Goal: Check status: Check status

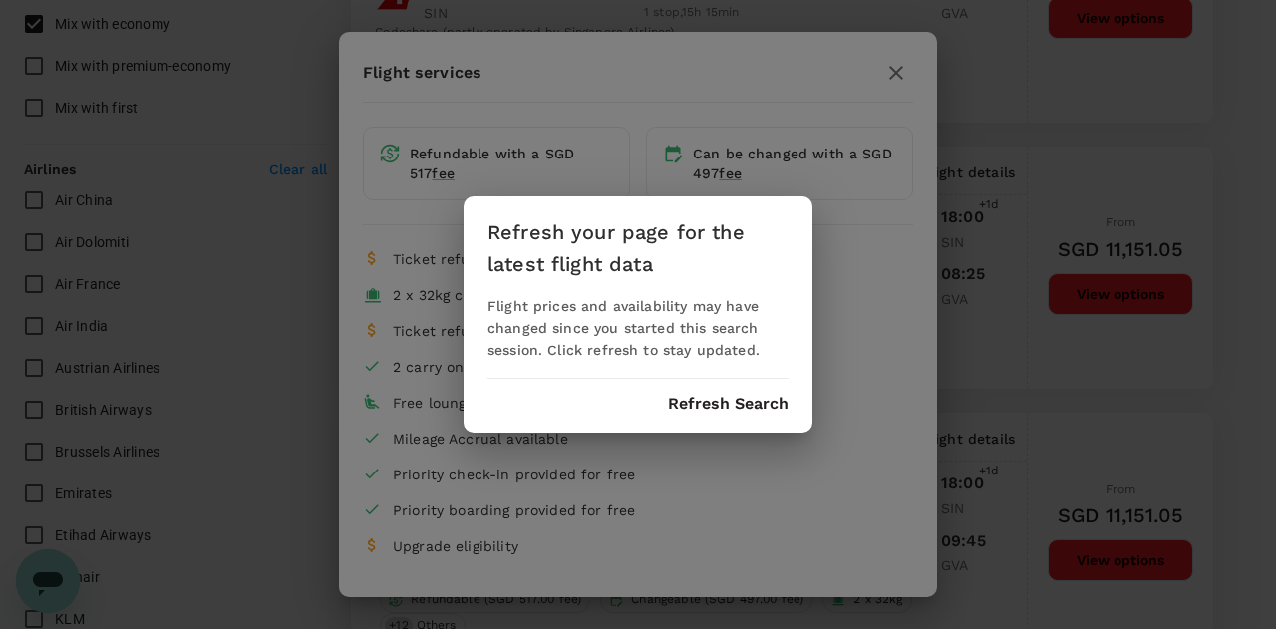
click at [746, 396] on button "Refresh Search" at bounding box center [728, 404] width 121 height 18
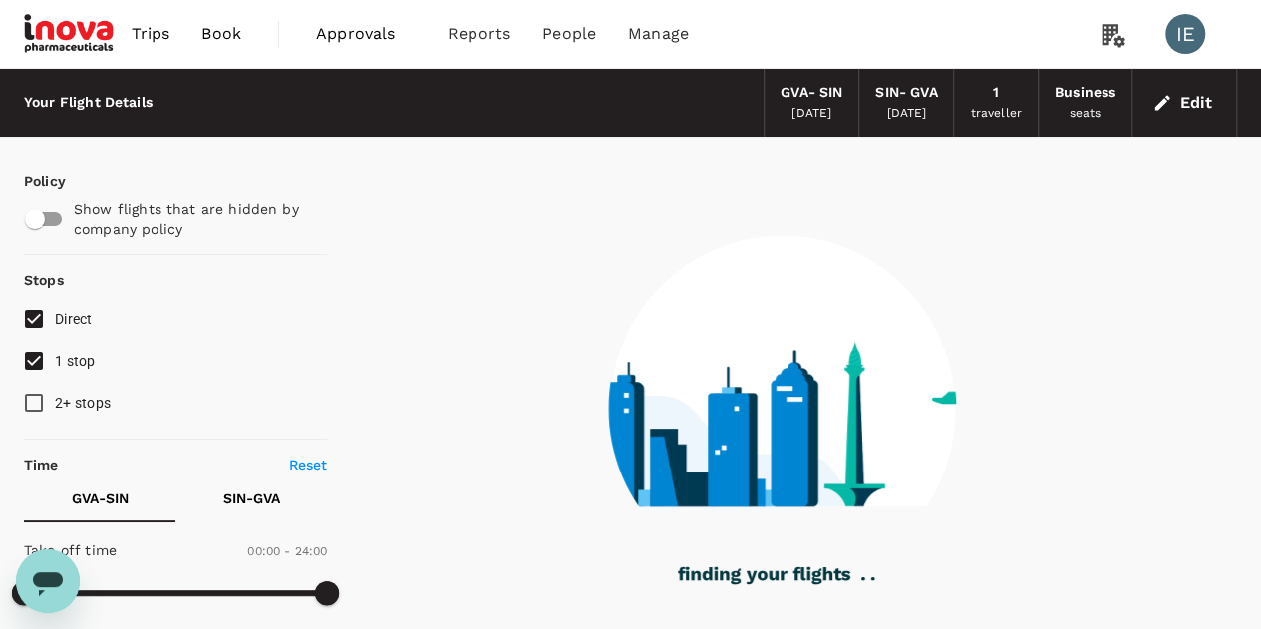
click at [331, 33] on span "Approvals" at bounding box center [366, 34] width 100 height 24
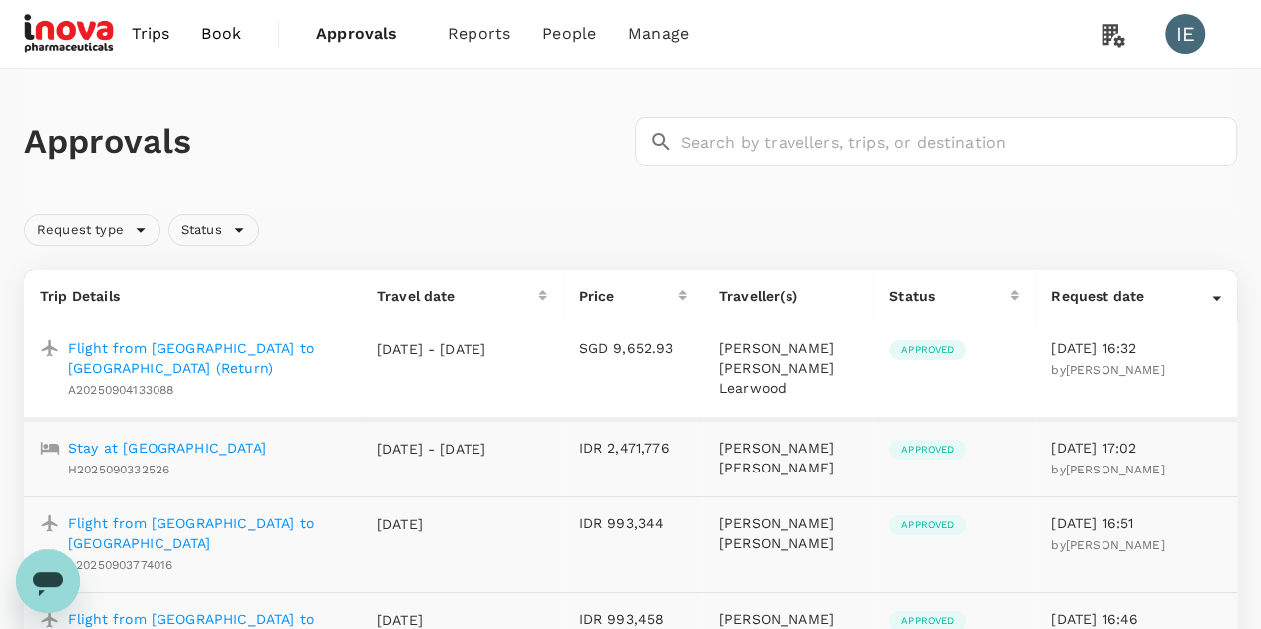
click at [200, 345] on p "Flight from [GEOGRAPHIC_DATA] to [GEOGRAPHIC_DATA] (Return)" at bounding box center [206, 358] width 277 height 40
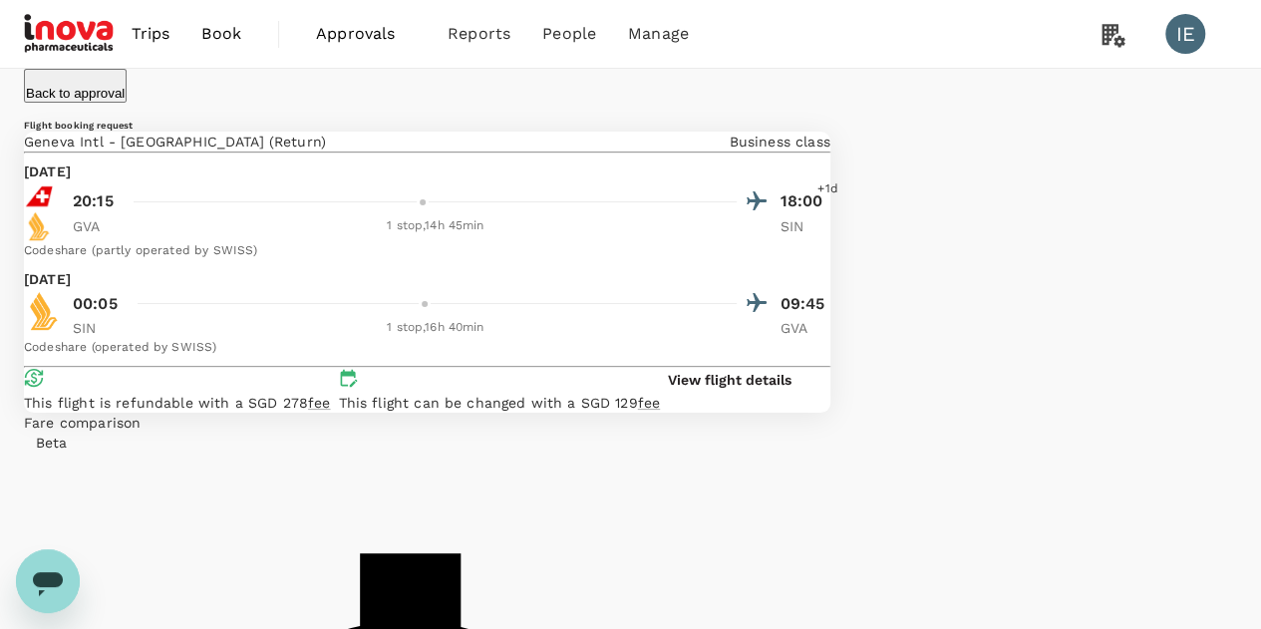
click at [725, 390] on p "View flight details" at bounding box center [730, 380] width 124 height 20
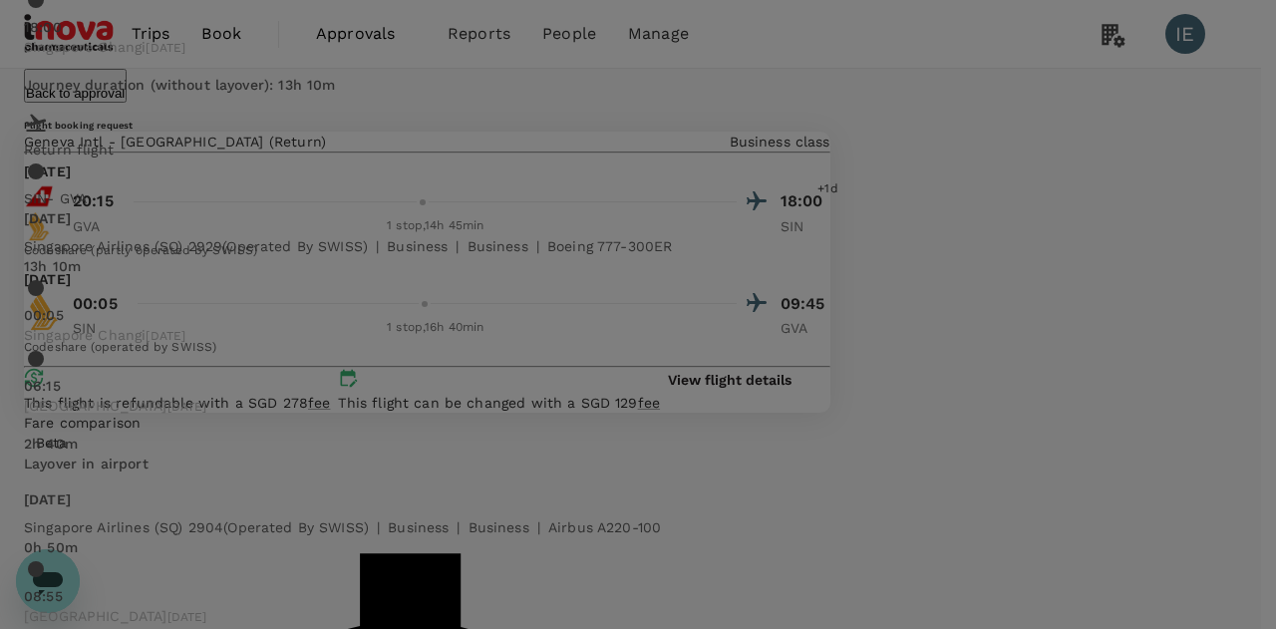
click at [1248, 113] on div "Your flight details Depart flight GVA - SIN [DATE] SWISS (LX) 2819 | business |…" at bounding box center [638, 314] width 1276 height 629
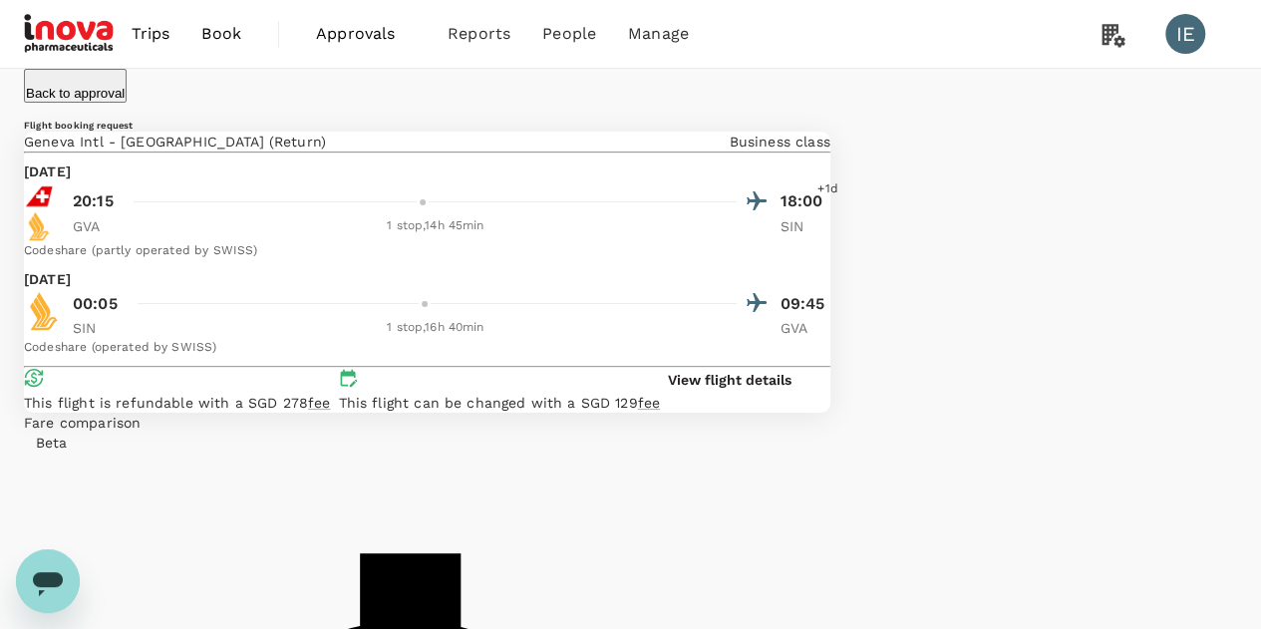
click at [95, 93] on p "Back to approval" at bounding box center [75, 93] width 99 height 15
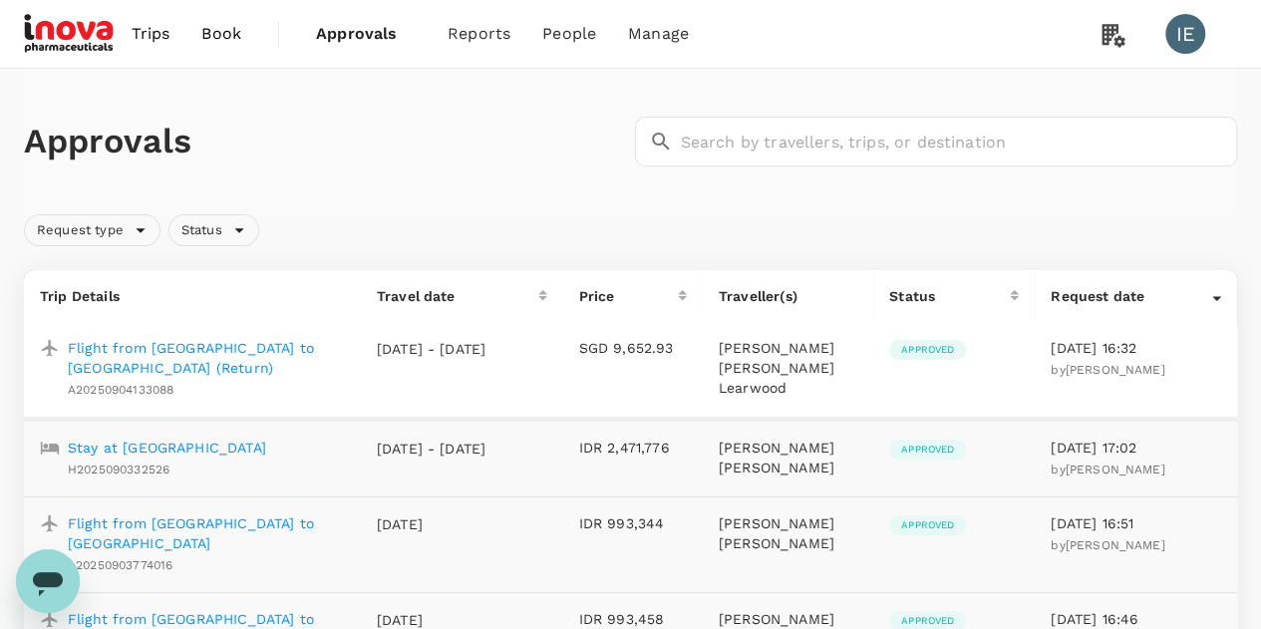
click at [951, 351] on span "Approved" at bounding box center [927, 350] width 77 height 14
click at [924, 351] on span "Approved" at bounding box center [927, 350] width 77 height 14
click at [167, 392] on span "A20250904133088" at bounding box center [121, 390] width 106 height 14
click at [1208, 299] on div "Request date" at bounding box center [1131, 296] width 161 height 20
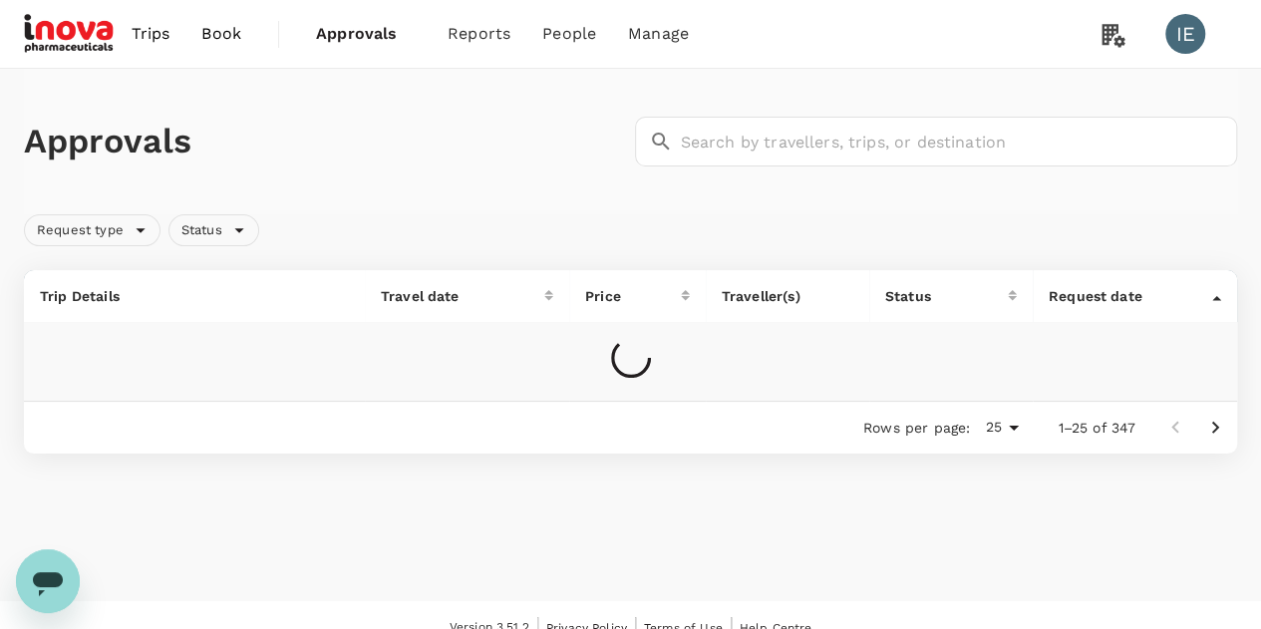
click at [1215, 296] on icon at bounding box center [1216, 298] width 9 height 5
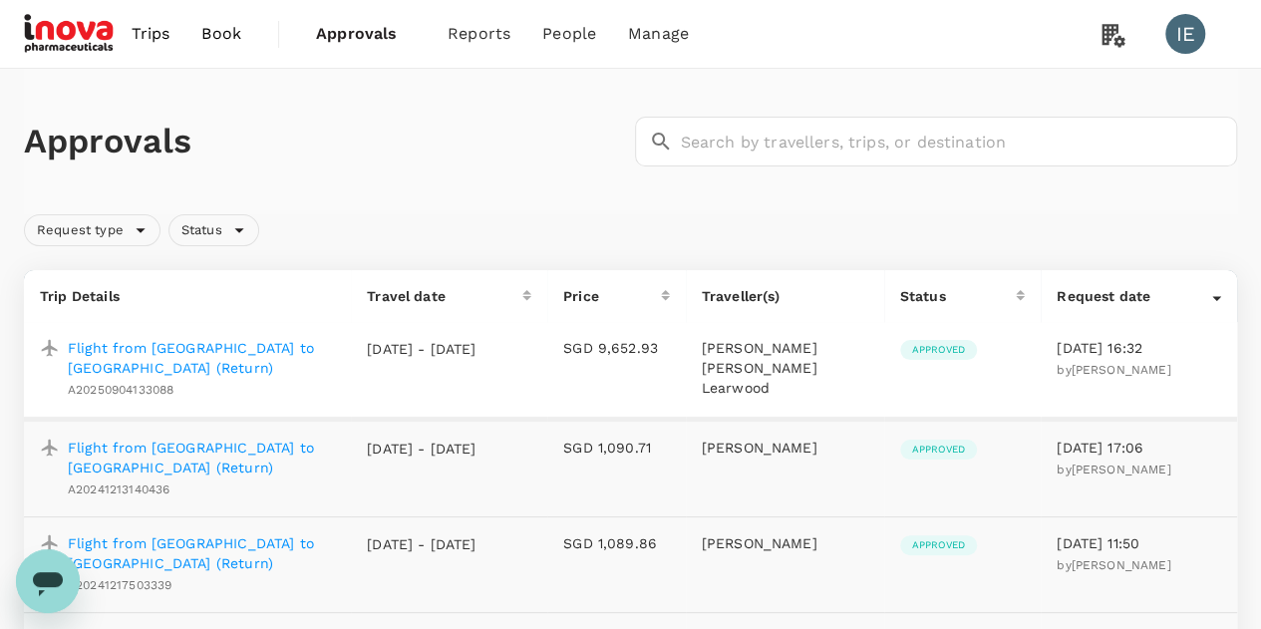
click at [224, 346] on p "Flight from [GEOGRAPHIC_DATA] to [GEOGRAPHIC_DATA] (Return)" at bounding box center [201, 358] width 267 height 40
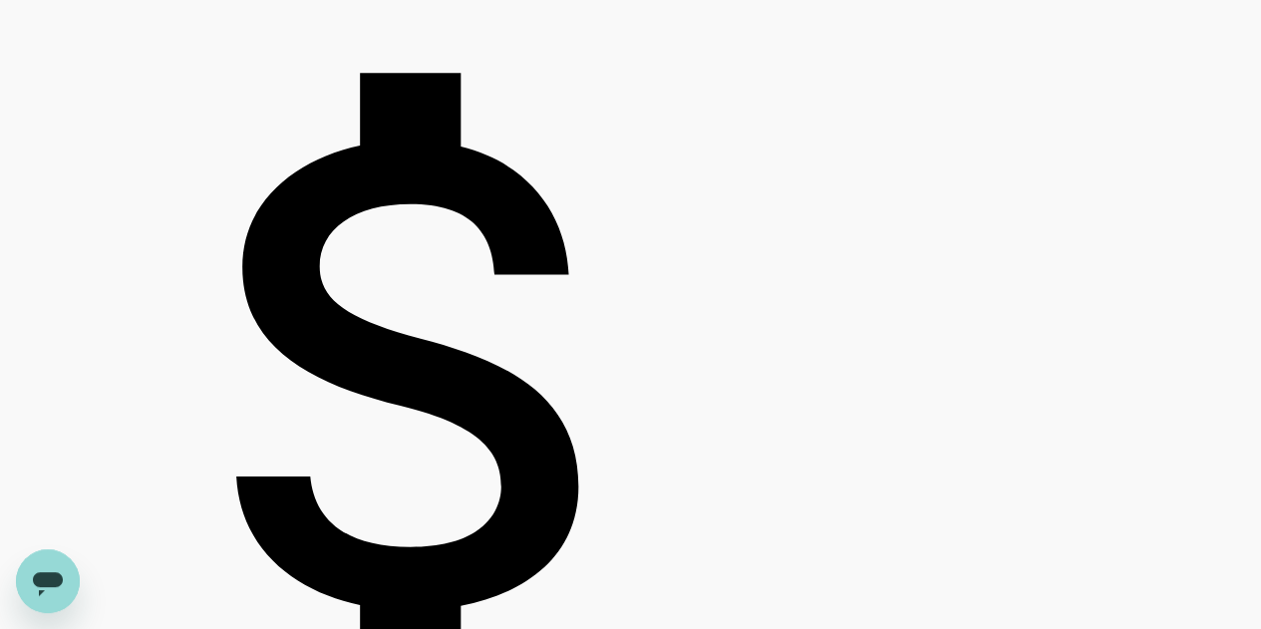
scroll to position [546, 0]
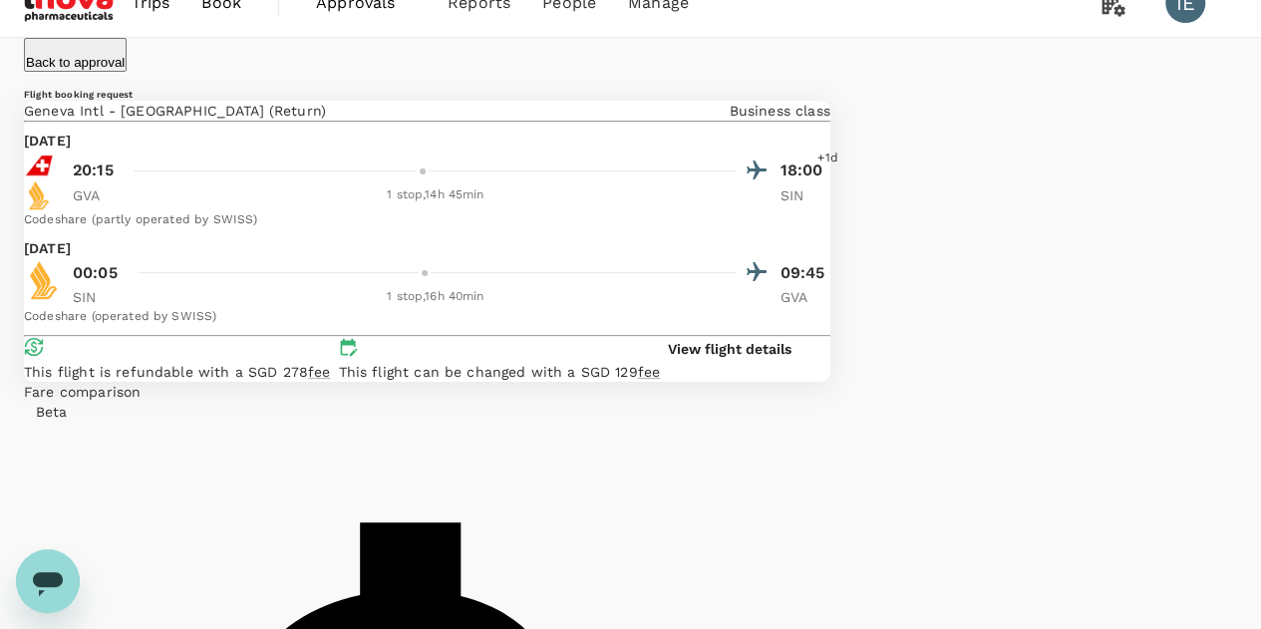
scroll to position [0, 0]
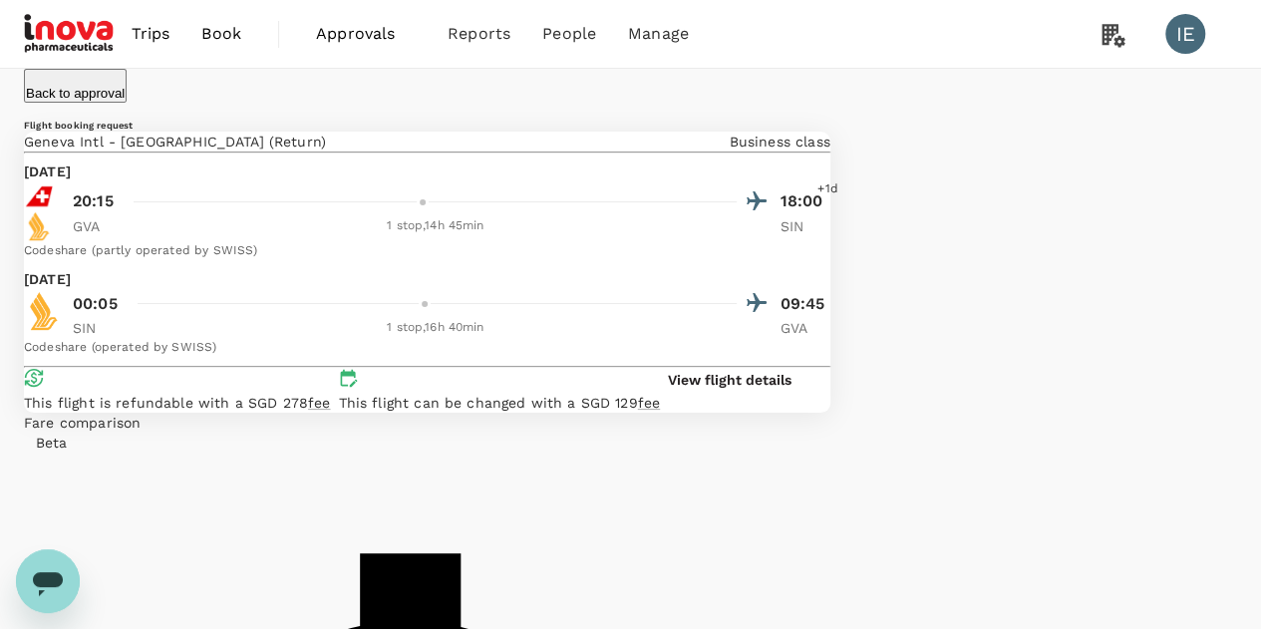
click at [354, 26] on span "Approvals" at bounding box center [366, 34] width 100 height 24
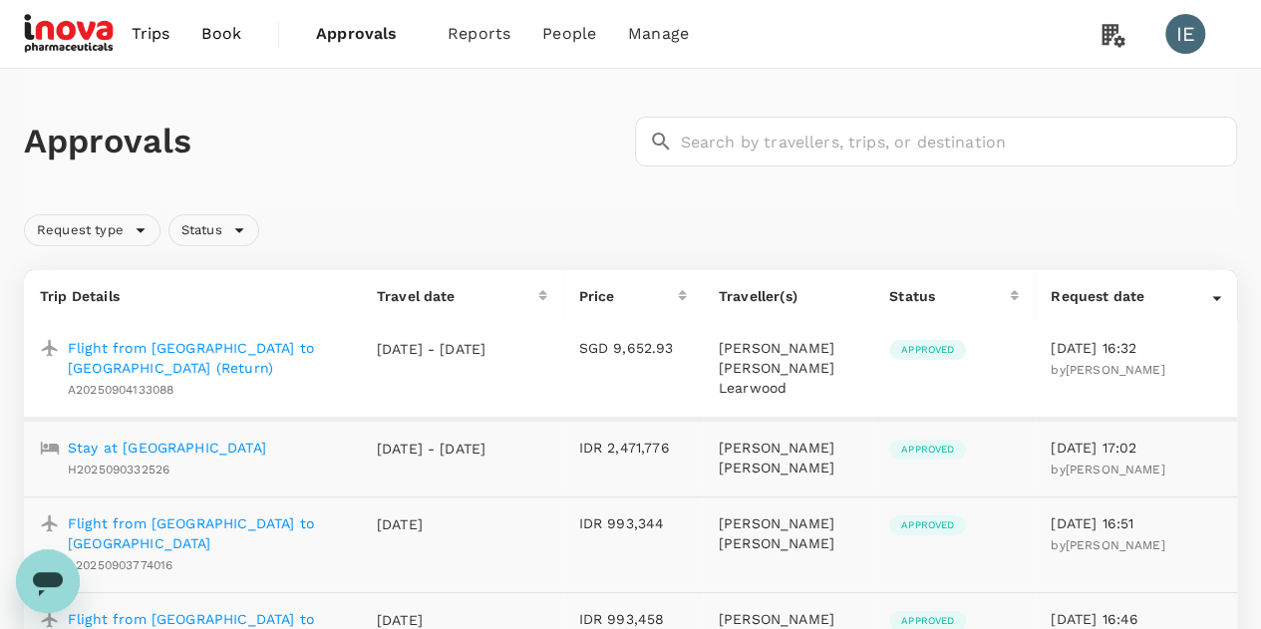
click at [163, 33] on span "Trips" at bounding box center [151, 34] width 39 height 24
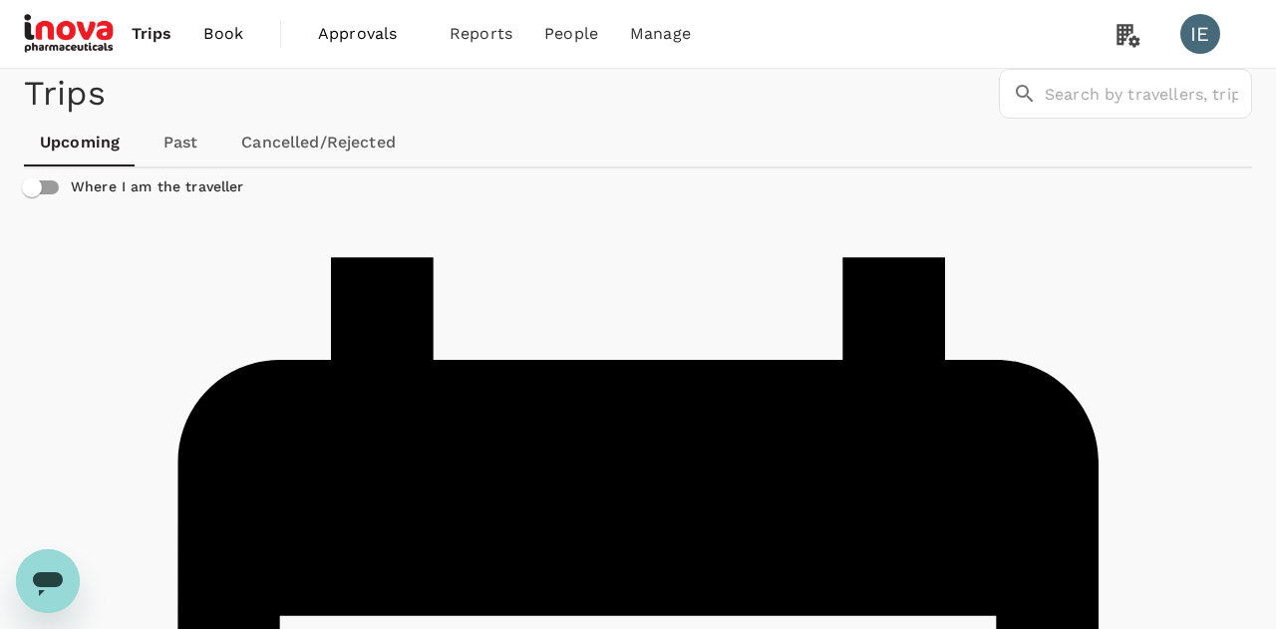
click at [365, 33] on span "Approvals" at bounding box center [368, 34] width 100 height 24
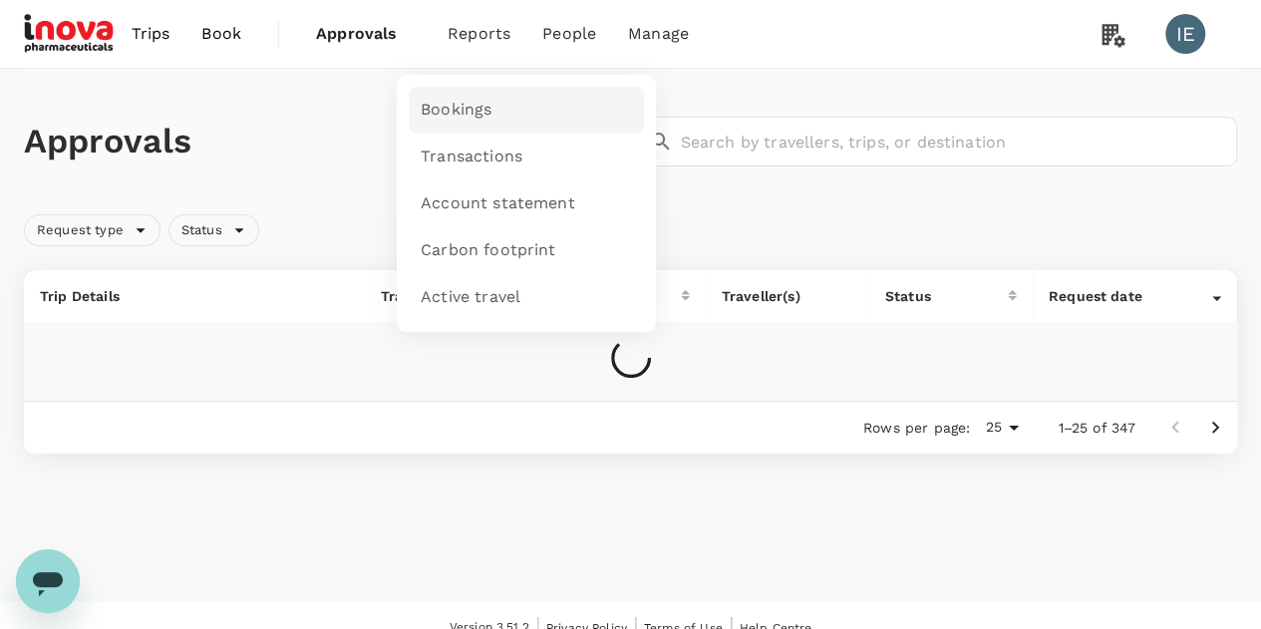
click at [459, 117] on span "Bookings" at bounding box center [456, 110] width 71 height 23
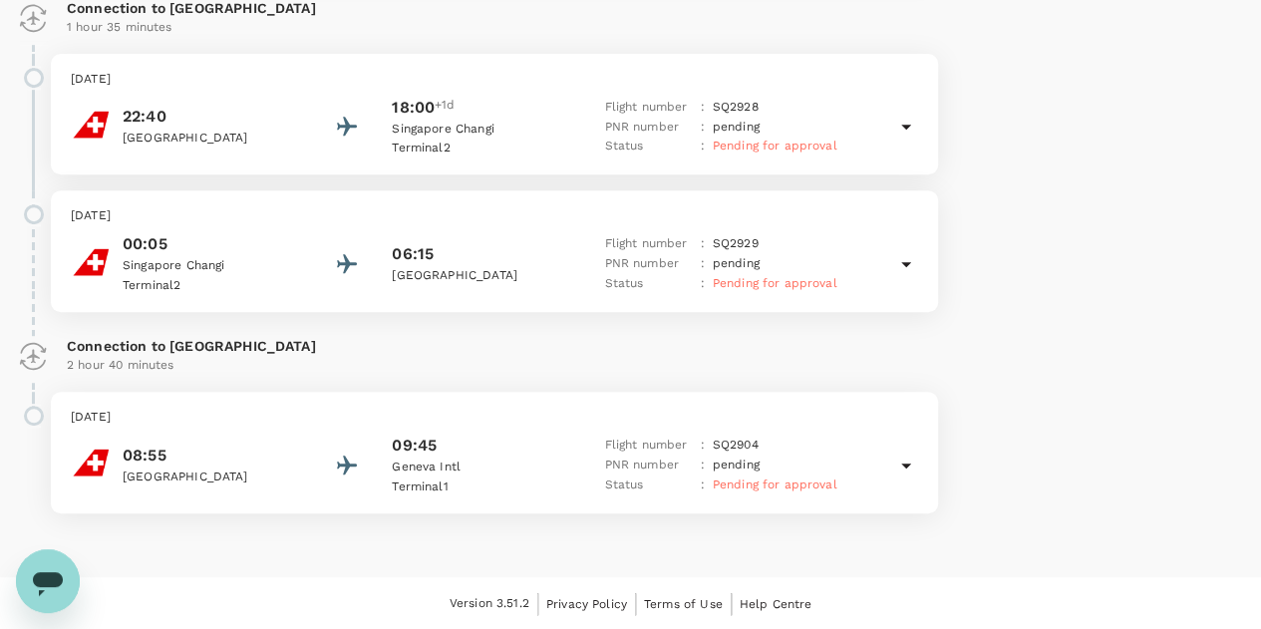
scroll to position [90, 0]
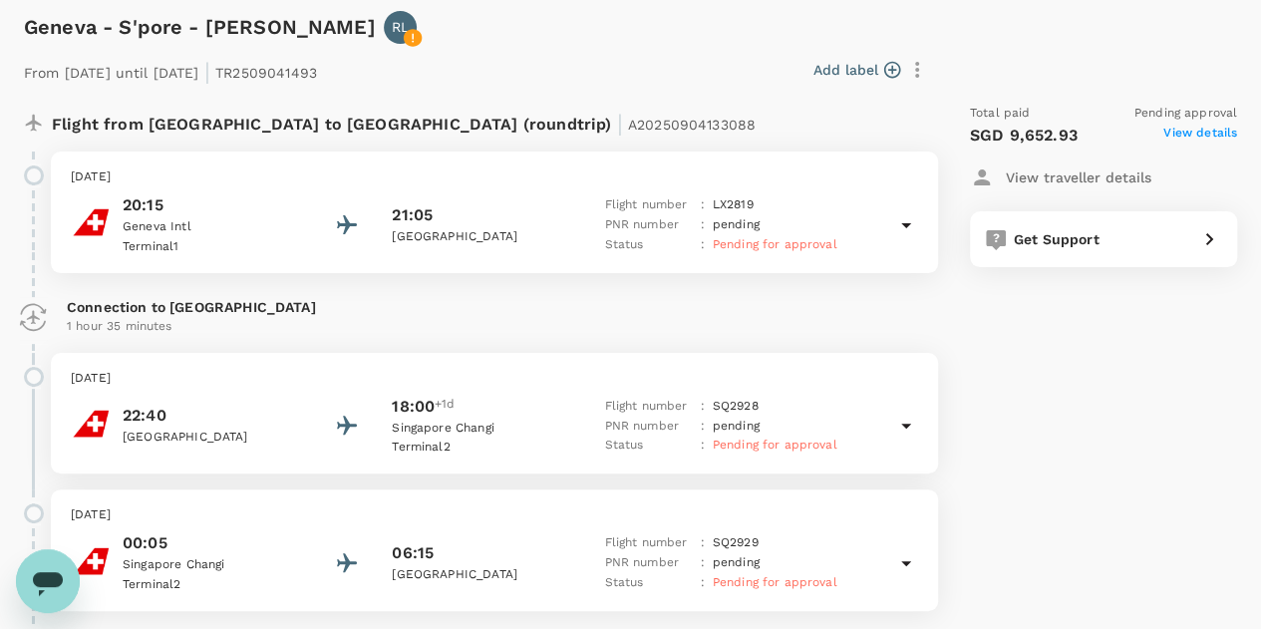
click at [1192, 132] on span "View details" at bounding box center [1200, 136] width 74 height 24
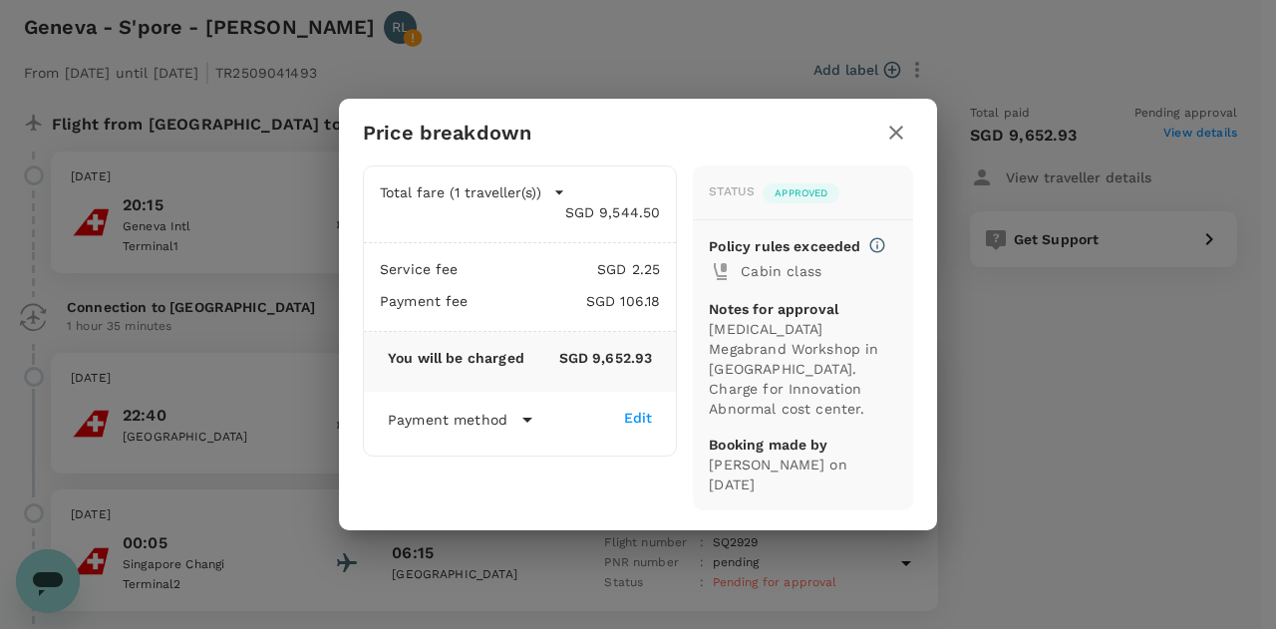
click at [891, 145] on icon "button" at bounding box center [896, 133] width 24 height 24
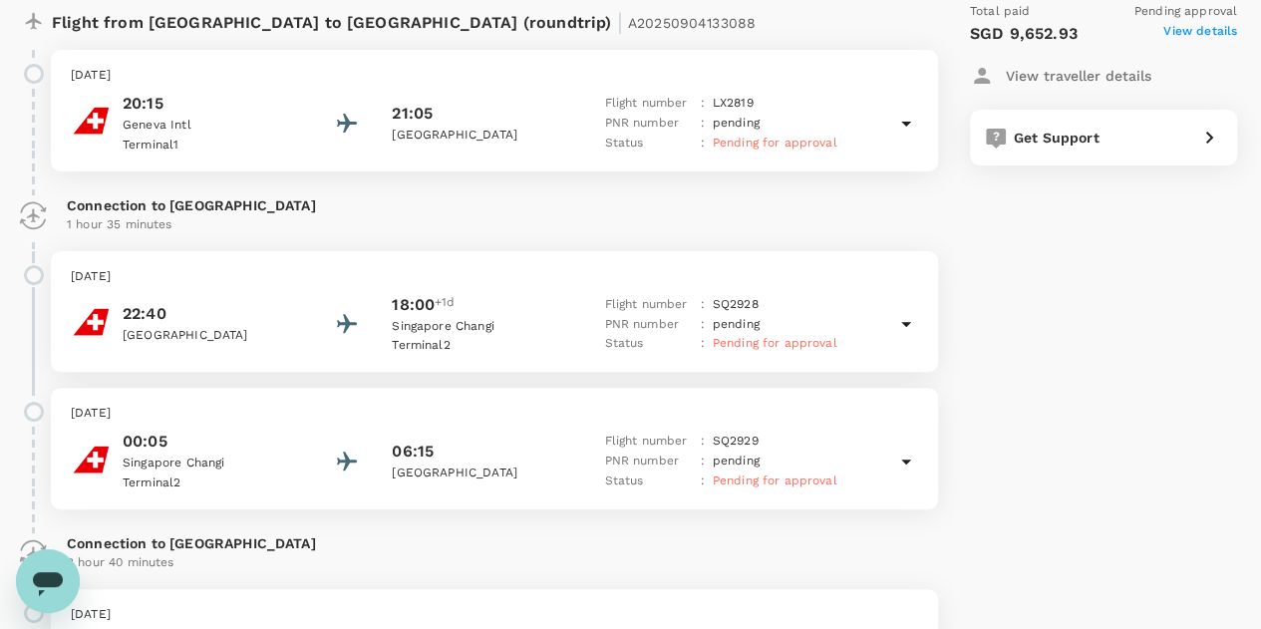
scroll to position [111, 0]
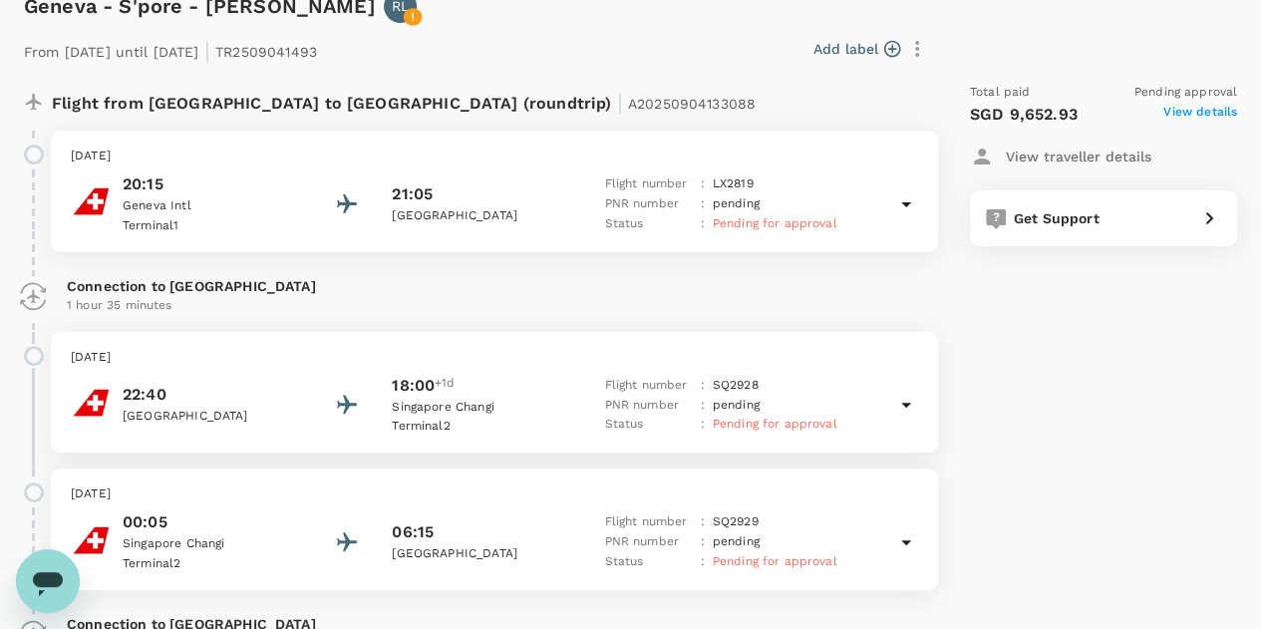
click at [1084, 151] on p "View traveller details" at bounding box center [1079, 157] width 146 height 20
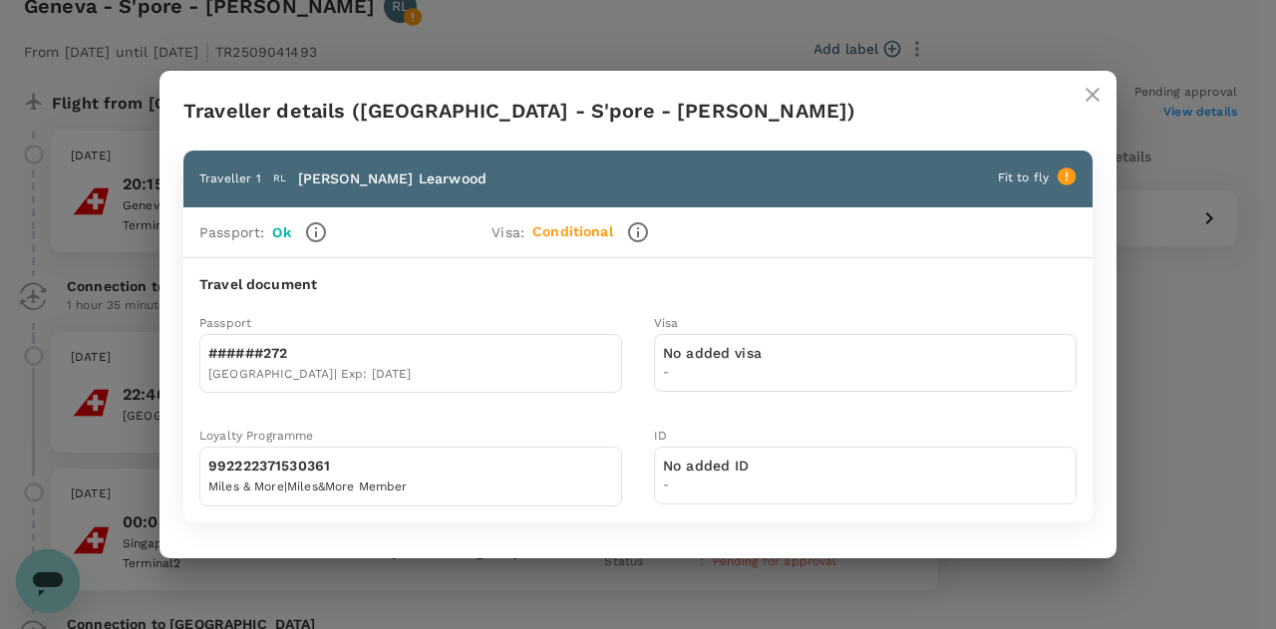
click at [1086, 96] on icon "close" at bounding box center [1093, 95] width 24 height 24
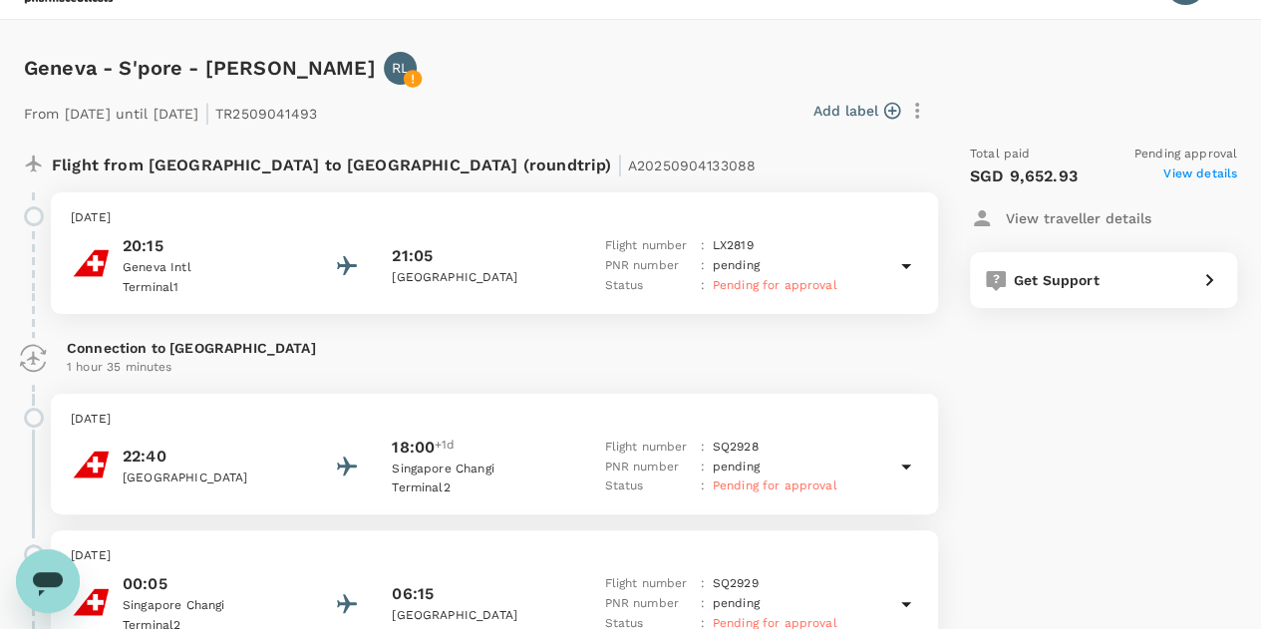
scroll to position [32, 0]
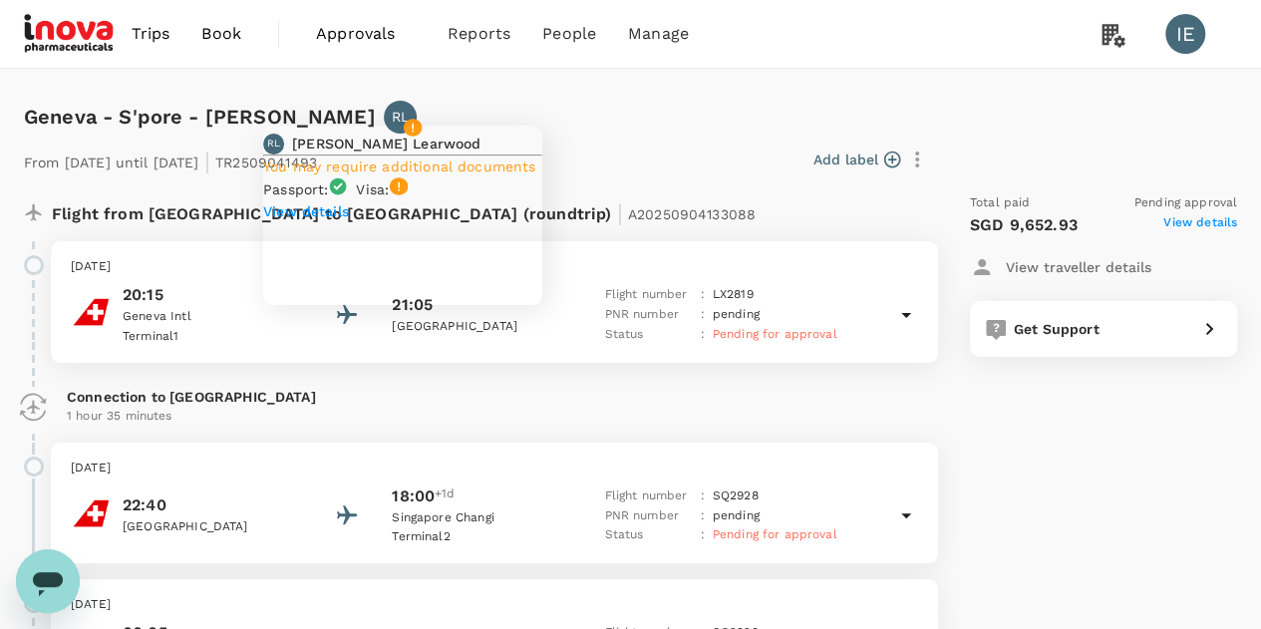
click at [419, 134] on div "RL Richard Learwood You may require additional documents Passport : Visa : View…" at bounding box center [402, 219] width 279 height 171
click at [421, 123] on icon at bounding box center [412, 128] width 18 height 18
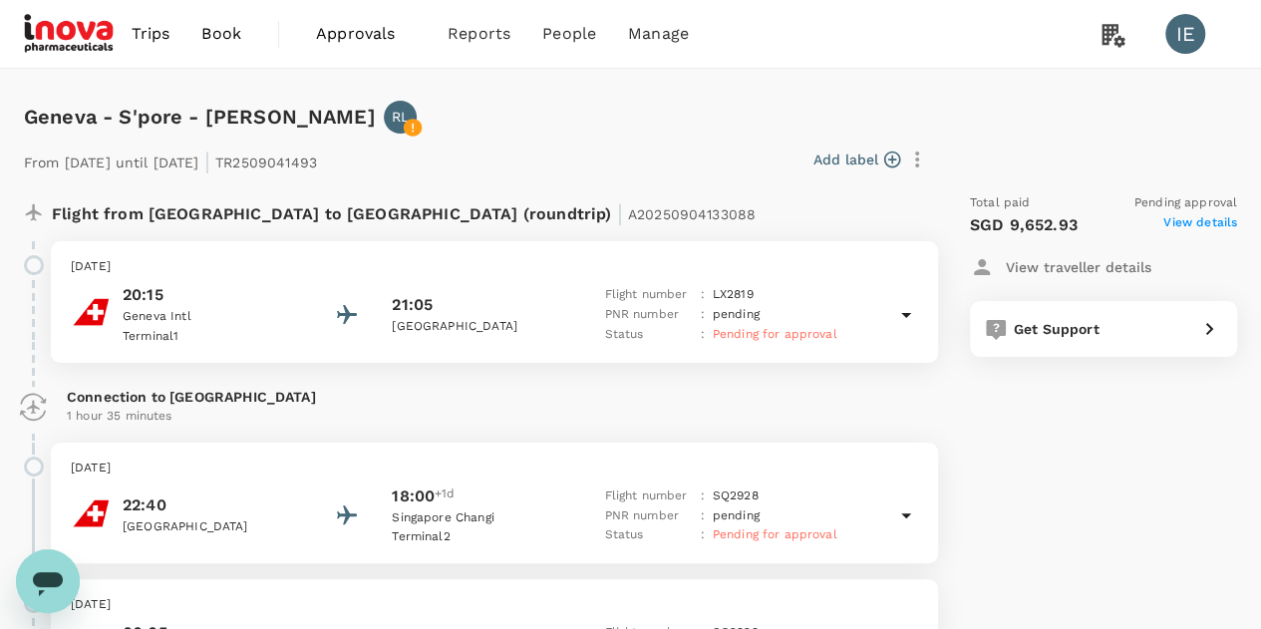
click at [684, 129] on div "From 15 Nov 2025 until 21 Nov 2025 | TR2509041493 Add label Flight from Switzer…" at bounding box center [614, 518] width 1245 height 832
